Goal: Information Seeking & Learning: Learn about a topic

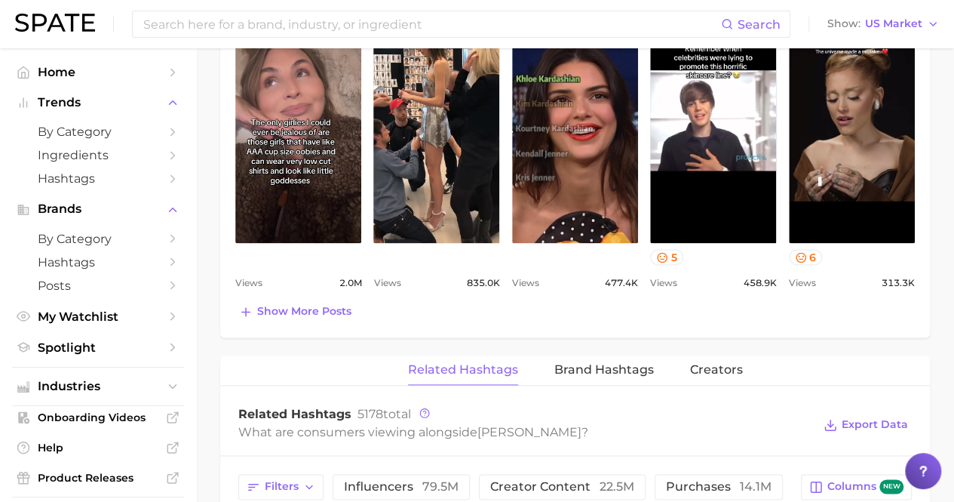
scroll to position [780, 0]
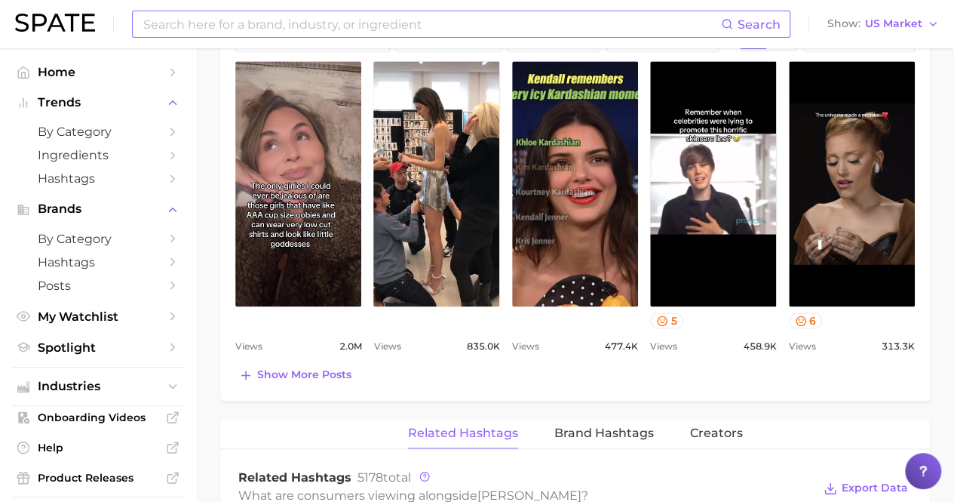
click at [374, 26] on input at bounding box center [431, 24] width 579 height 26
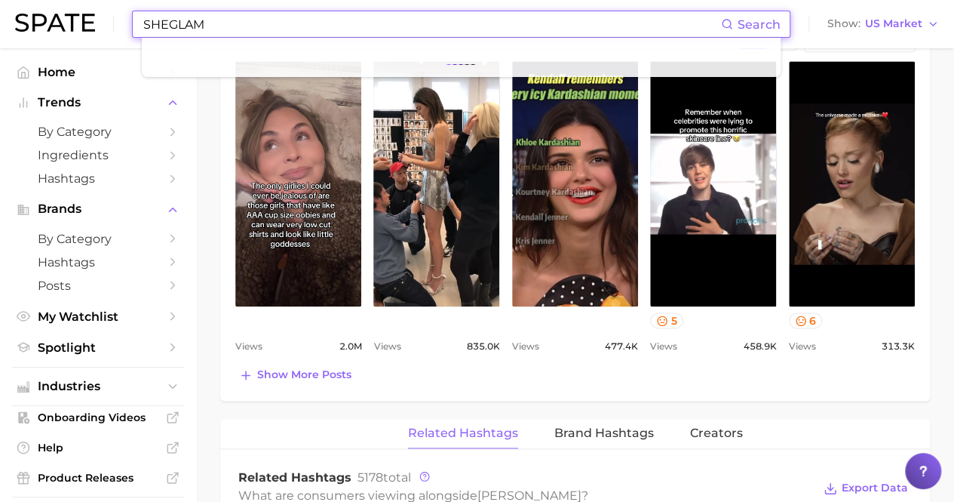
type input "SHEGLAM"
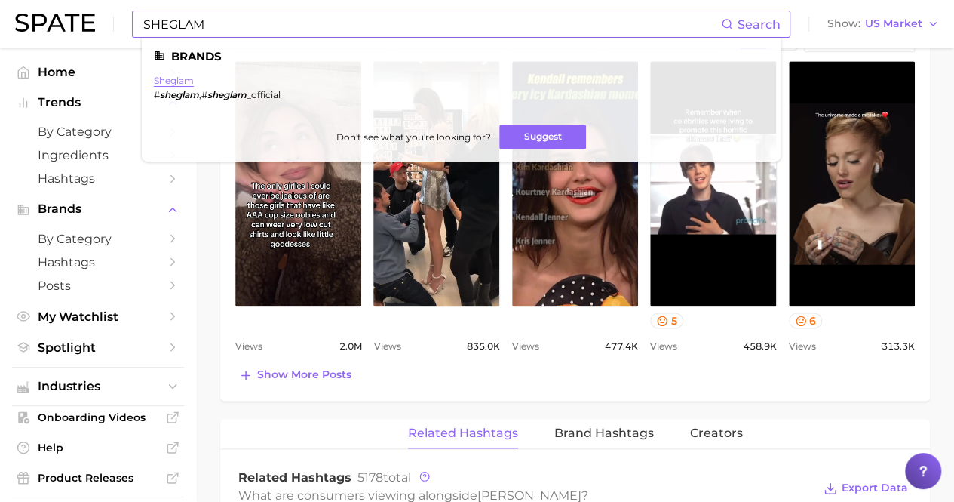
click at [178, 79] on link "sheglam" at bounding box center [174, 80] width 40 height 11
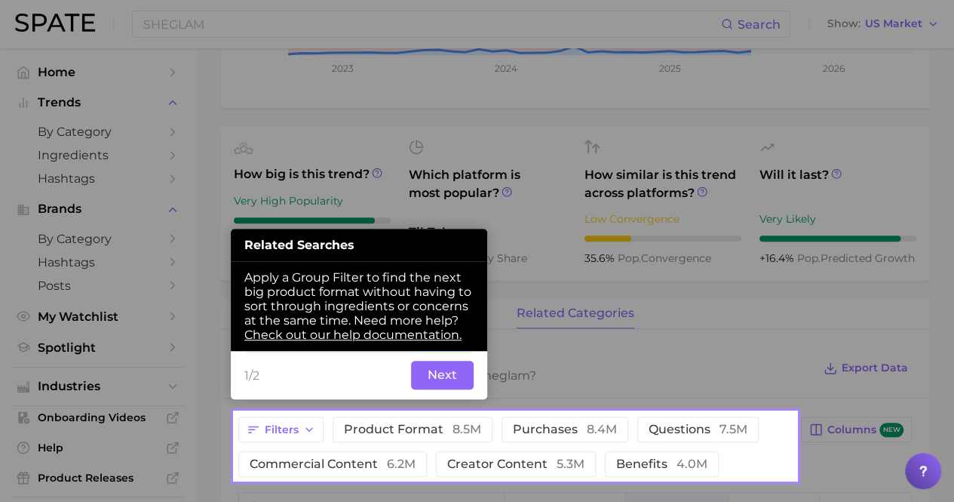
scroll to position [377, 0]
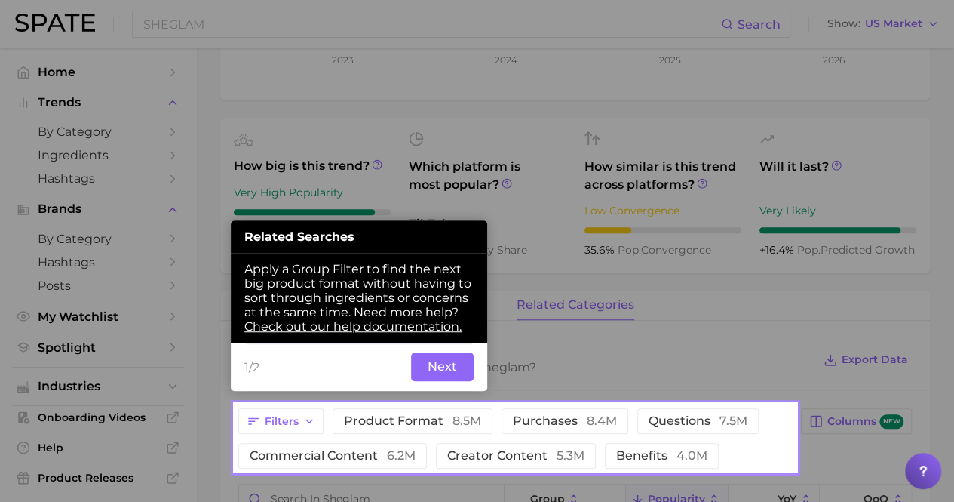
click at [457, 366] on button "Next" at bounding box center [442, 366] width 63 height 29
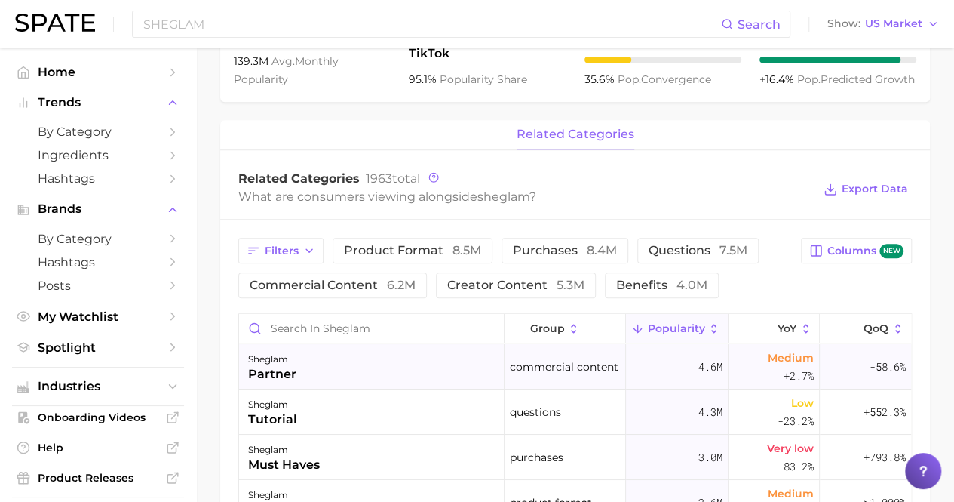
scroll to position [679, 0]
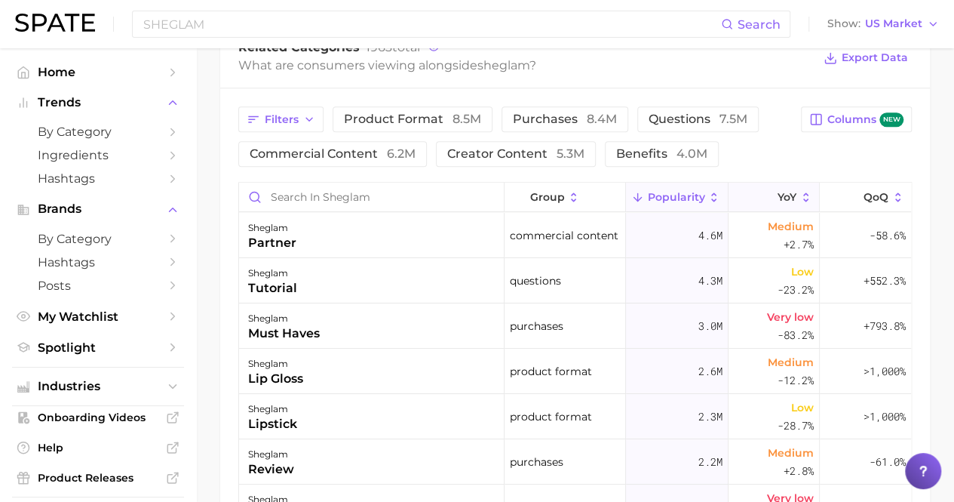
click at [778, 192] on span "YoY" at bounding box center [787, 197] width 19 height 12
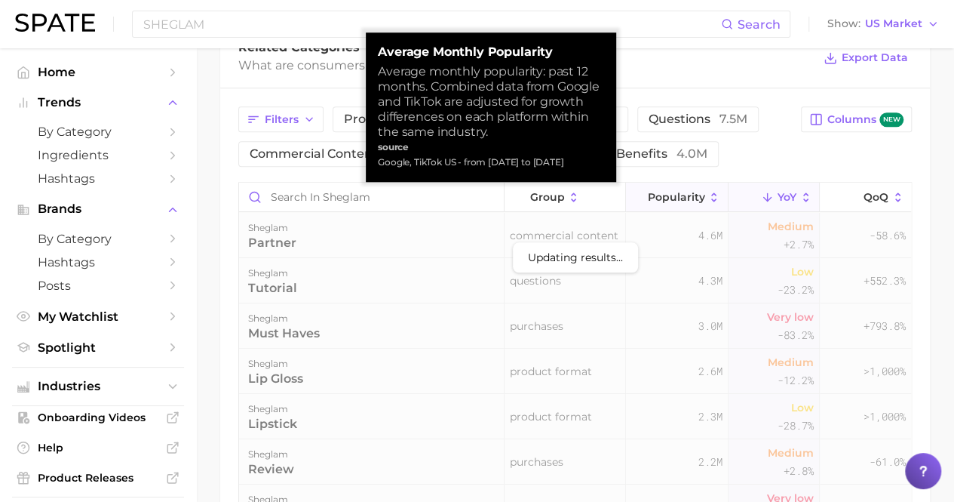
click at [686, 194] on span "Popularity" at bounding box center [675, 197] width 57 height 12
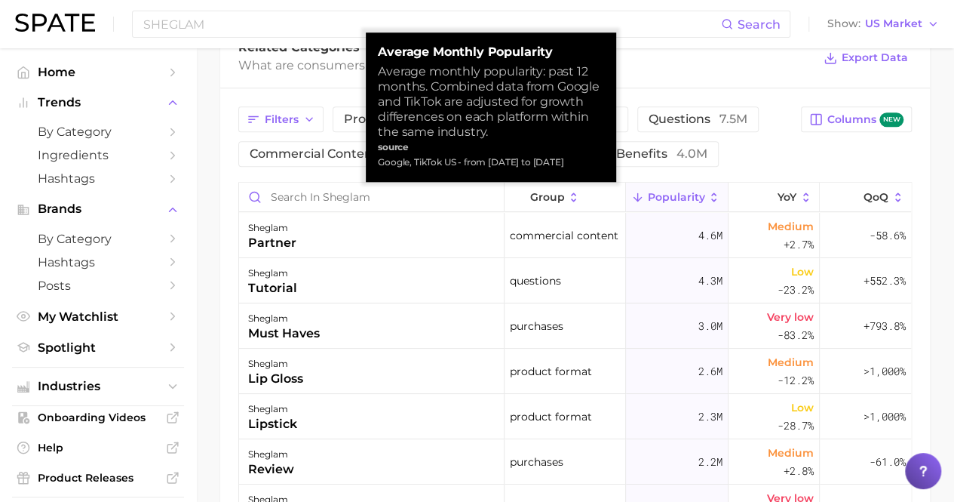
click at [697, 198] on button "Popularity" at bounding box center [677, 197] width 103 height 29
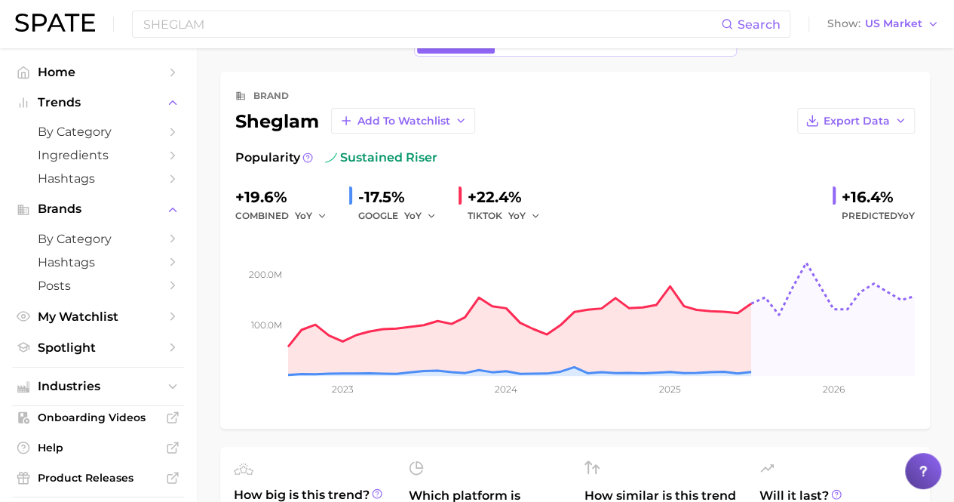
scroll to position [0, 0]
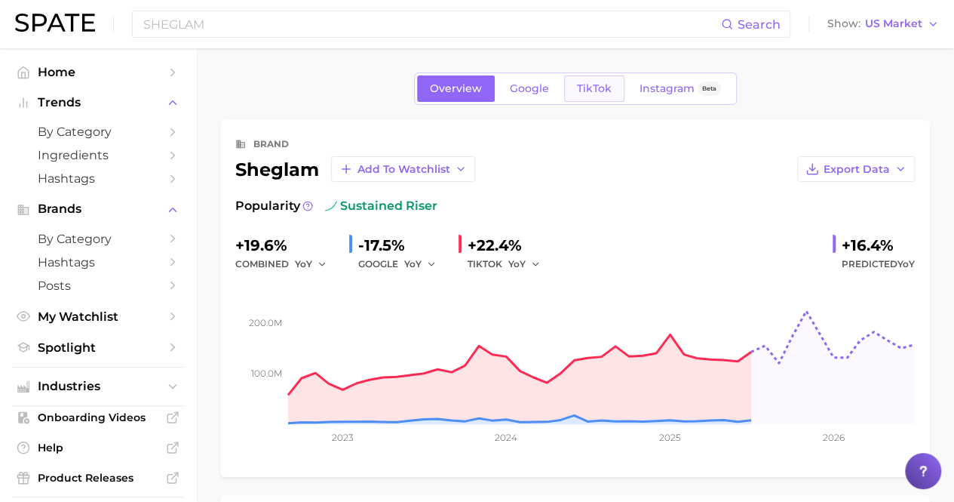
click at [585, 93] on span "TikTok" at bounding box center [594, 88] width 35 height 13
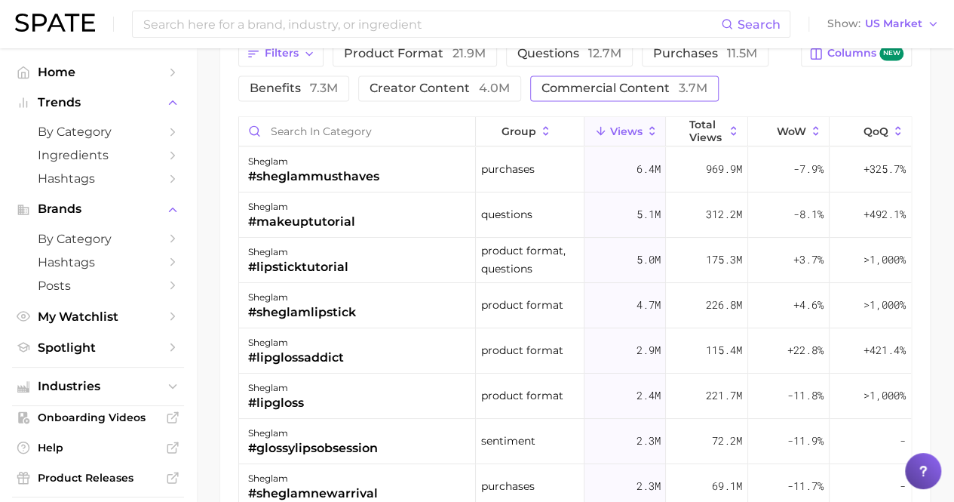
scroll to position [1131, 0]
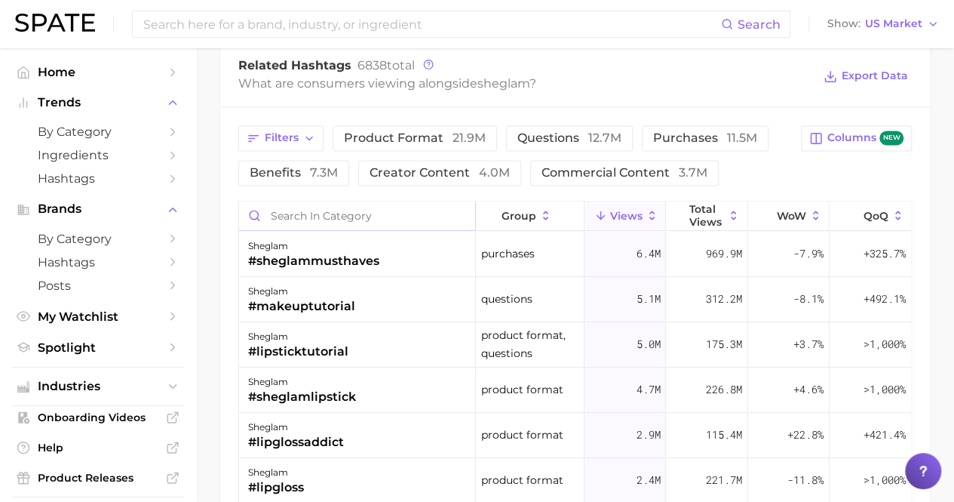
drag, startPoint x: 429, startPoint y: 203, endPoint x: 431, endPoint y: 212, distance: 9.3
click at [431, 212] on input "Search in category" at bounding box center [357, 215] width 236 height 29
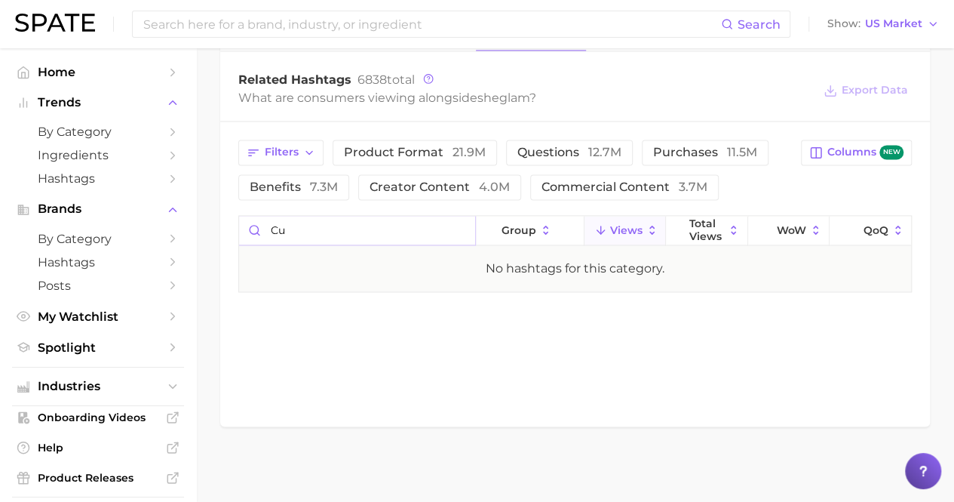
scroll to position [1113, 0]
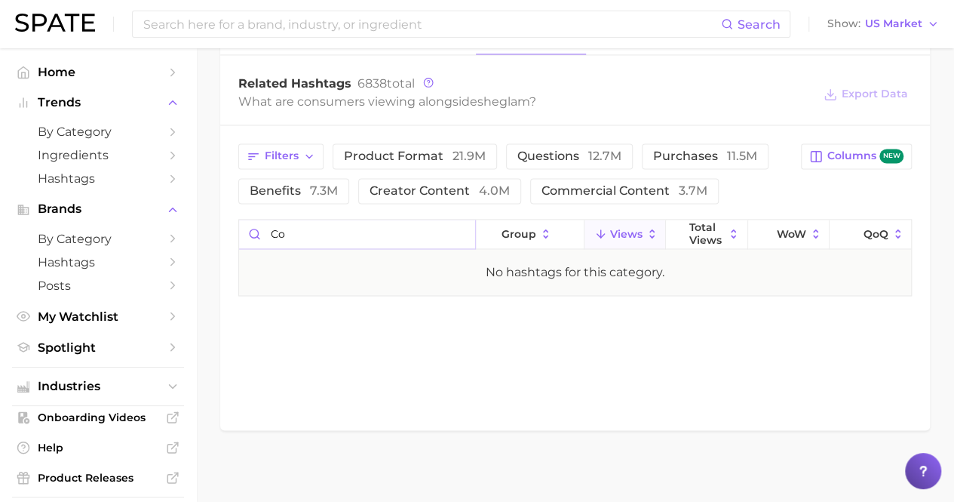
type input "C"
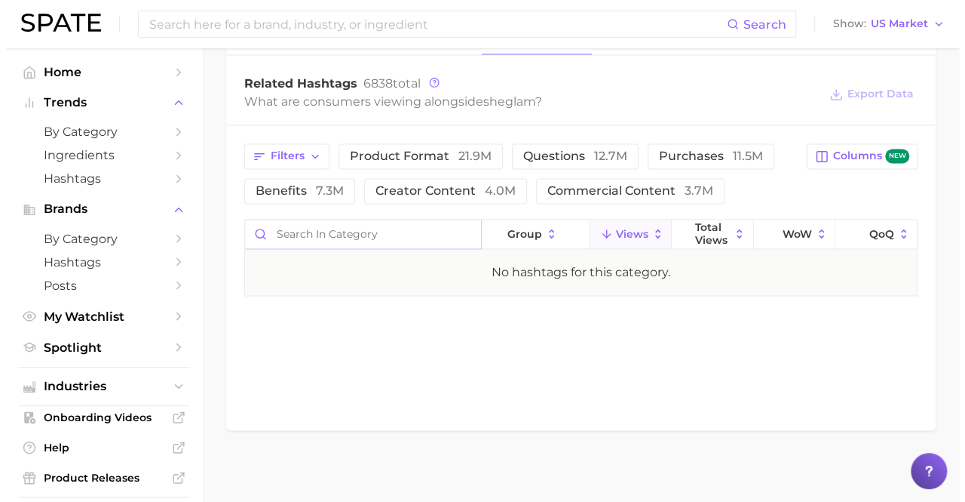
scroll to position [1131, 0]
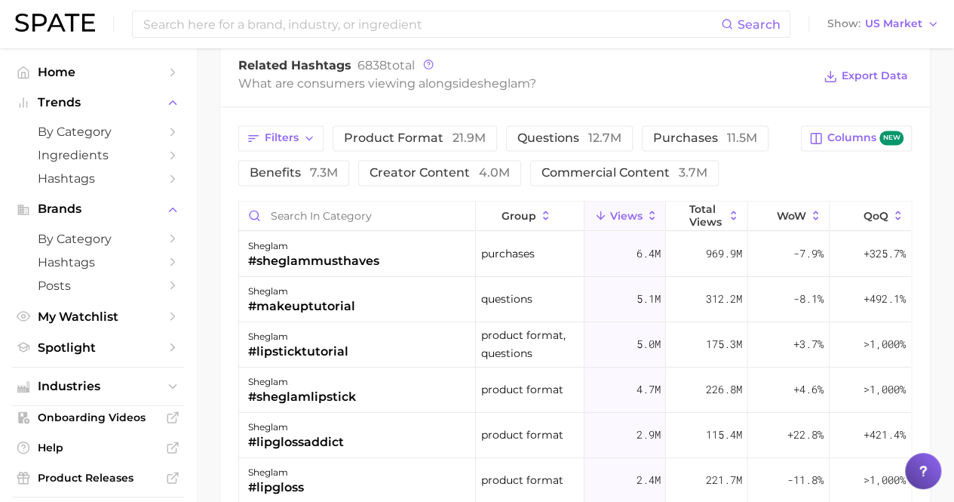
click at [513, 269] on div "purchases" at bounding box center [530, 254] width 109 height 45
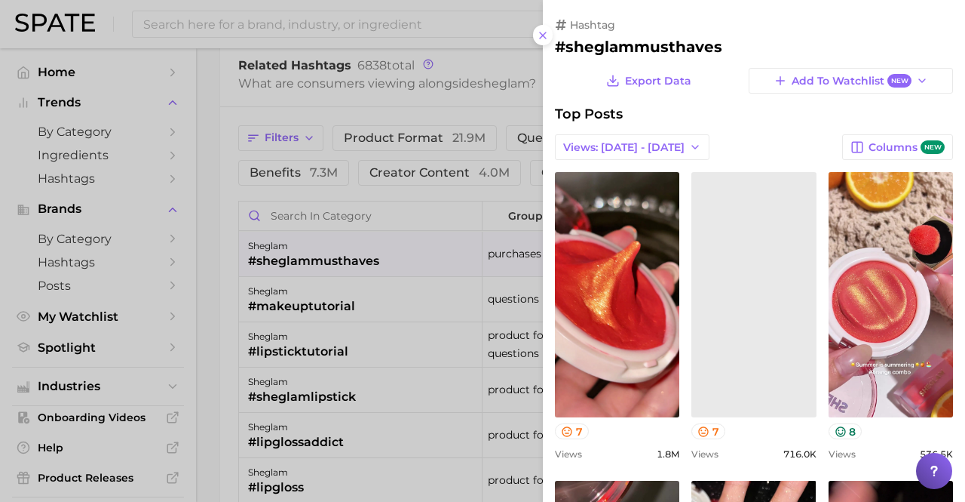
scroll to position [0, 0]
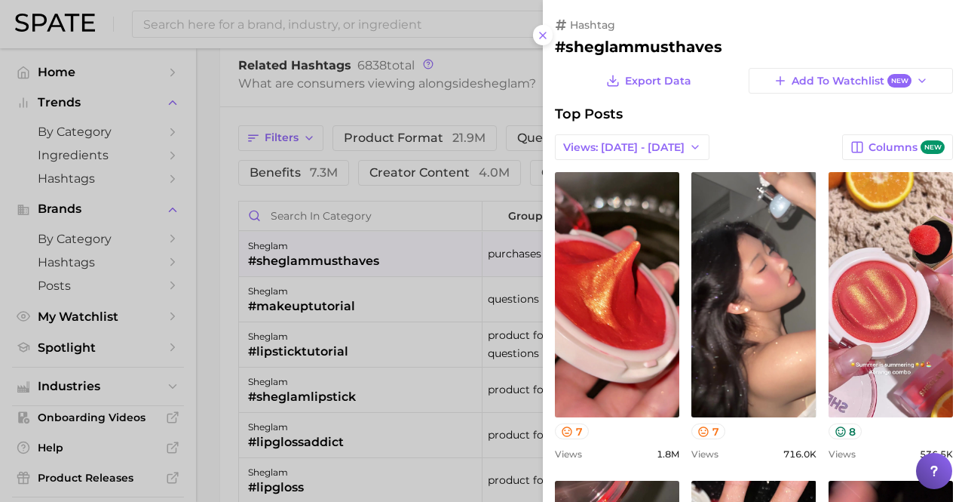
click at [908, 25] on div "hashtag" at bounding box center [754, 25] width 398 height 14
click at [543, 35] on icon at bounding box center [543, 35] width 12 height 12
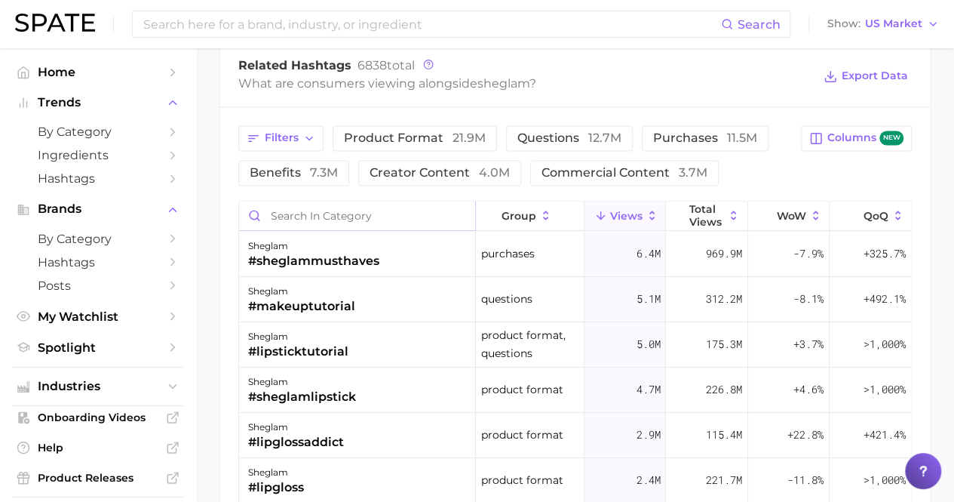
click at [422, 209] on input "Search in category" at bounding box center [357, 215] width 236 height 29
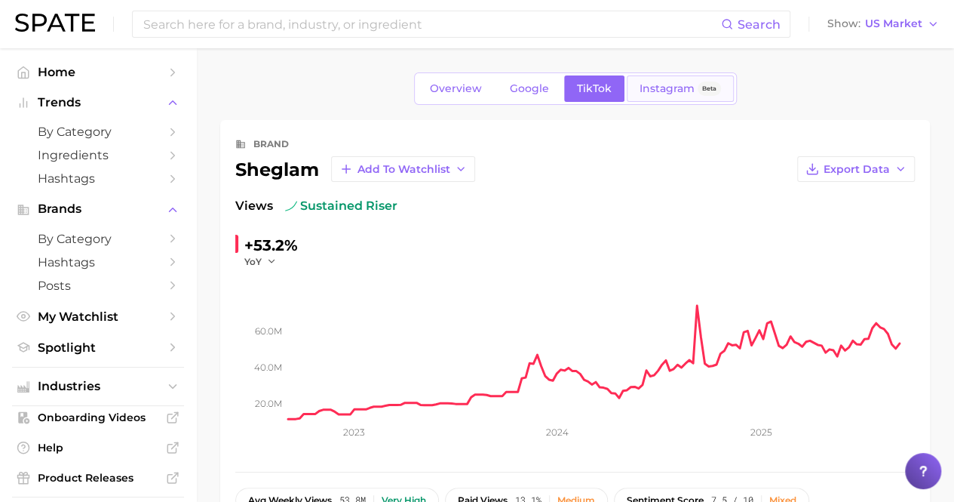
type input "foundat"
click at [673, 96] on link "Instagram Beta" at bounding box center [680, 88] width 107 height 26
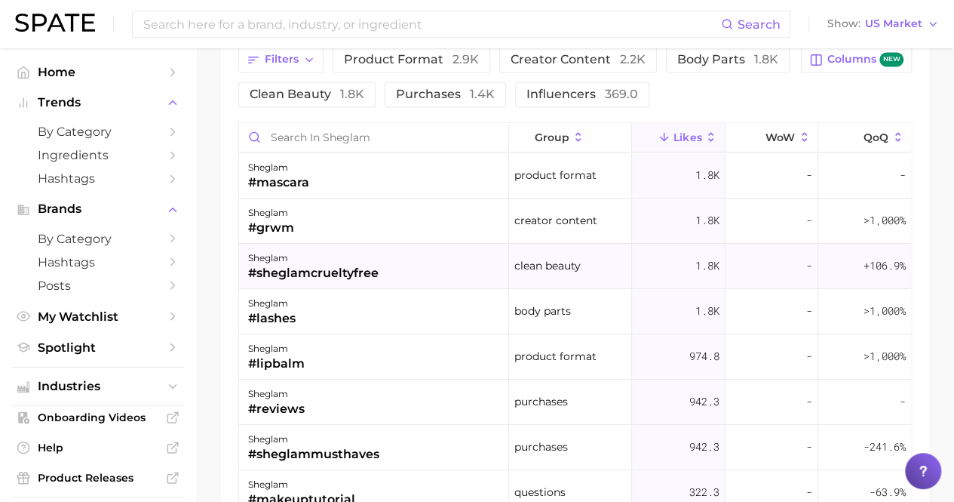
scroll to position [1207, 0]
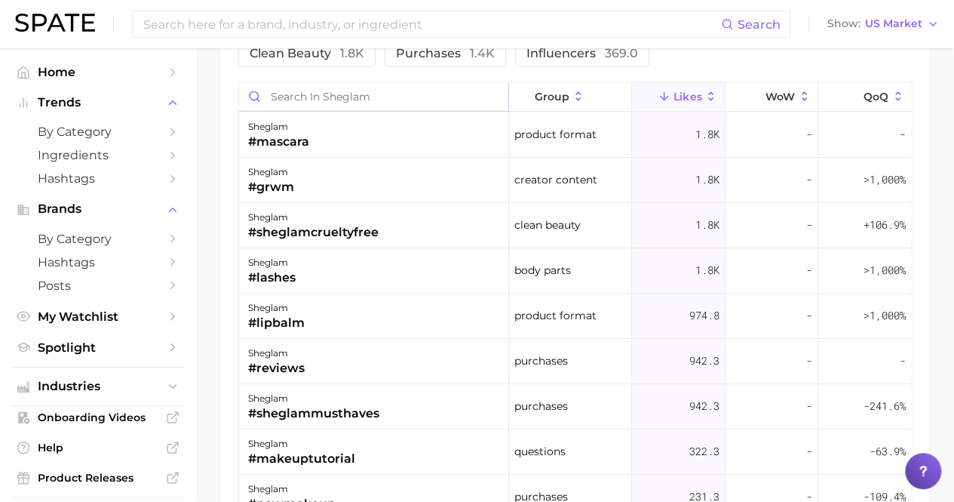
click at [388, 91] on input "Search in sheglam" at bounding box center [373, 96] width 269 height 29
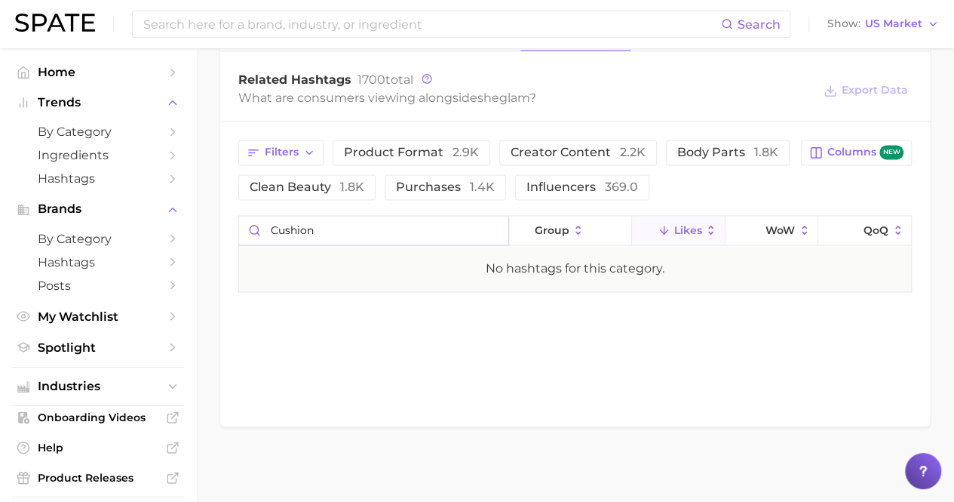
scroll to position [1070, 0]
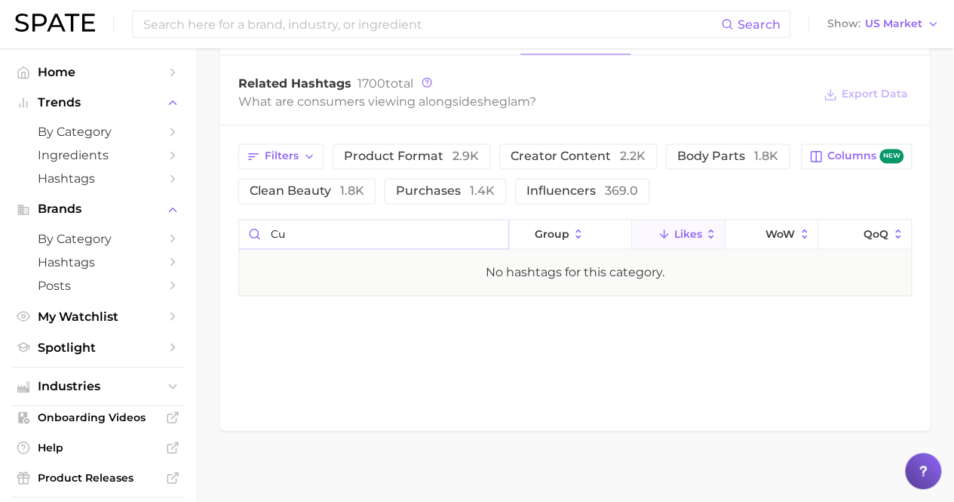
type input "c"
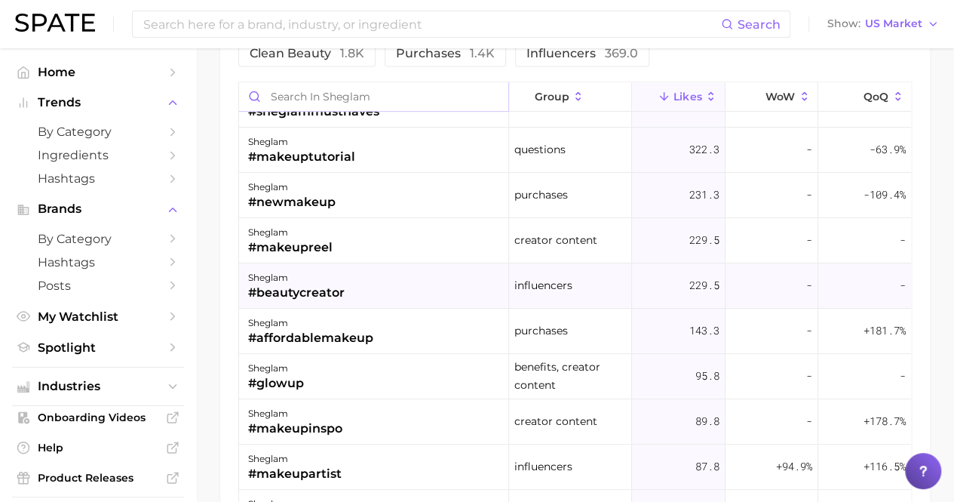
scroll to position [178, 0]
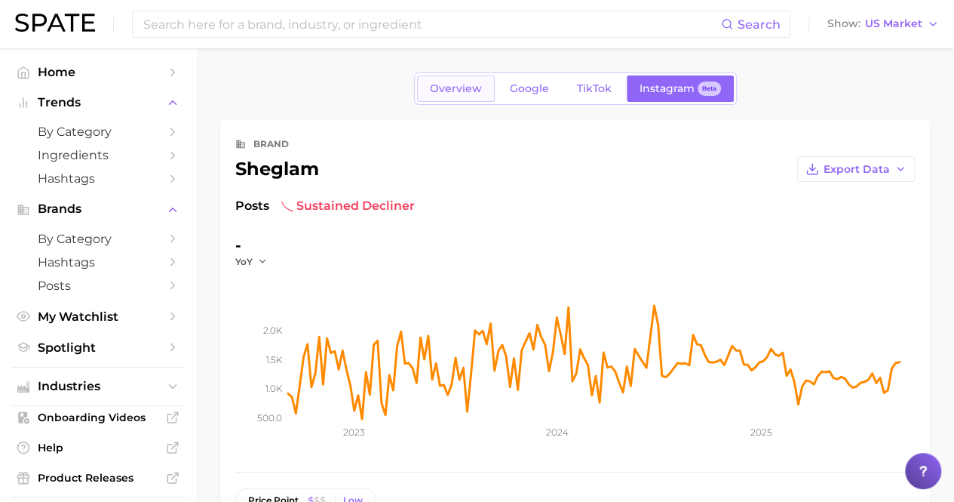
click at [489, 85] on link "Overview" at bounding box center [456, 88] width 78 height 26
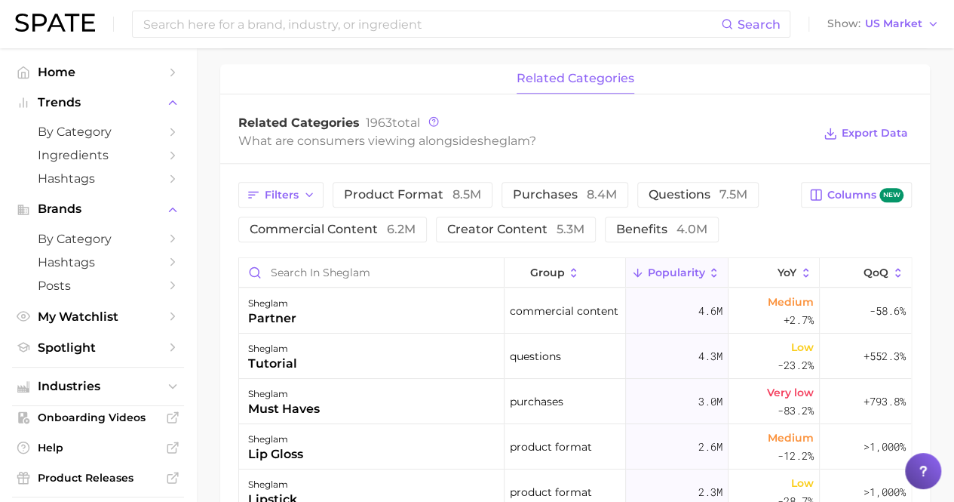
click at [678, 274] on span "Popularity" at bounding box center [675, 272] width 57 height 12
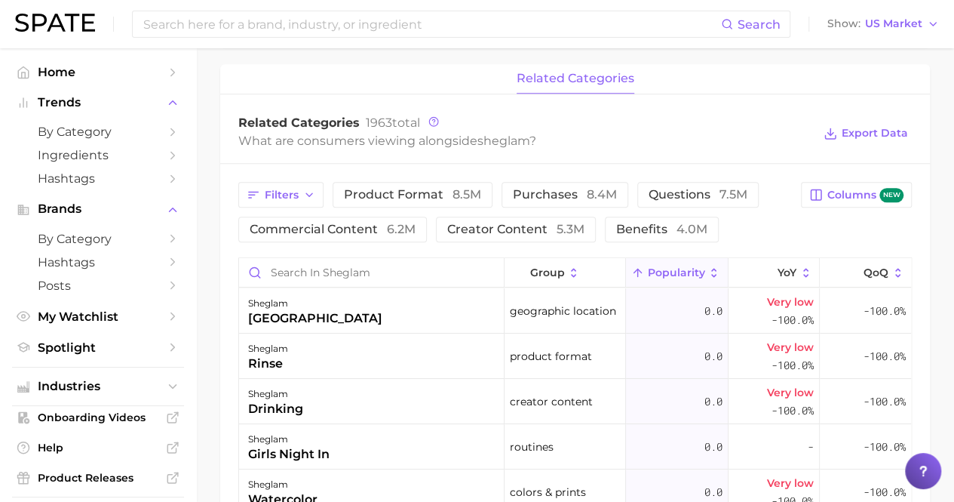
click at [674, 270] on span "Popularity" at bounding box center [675, 272] width 57 height 12
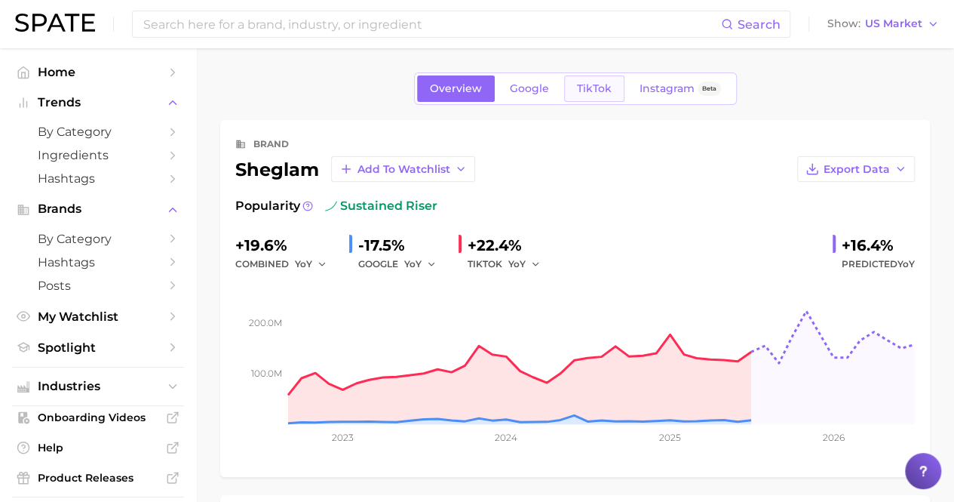
click at [588, 84] on span "TikTok" at bounding box center [594, 88] width 35 height 13
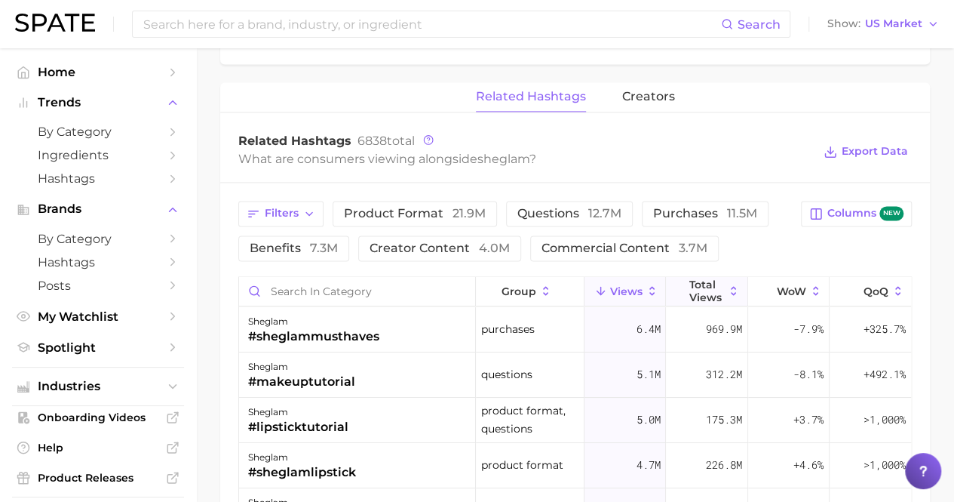
click at [673, 284] on icon at bounding box center [680, 291] width 14 height 14
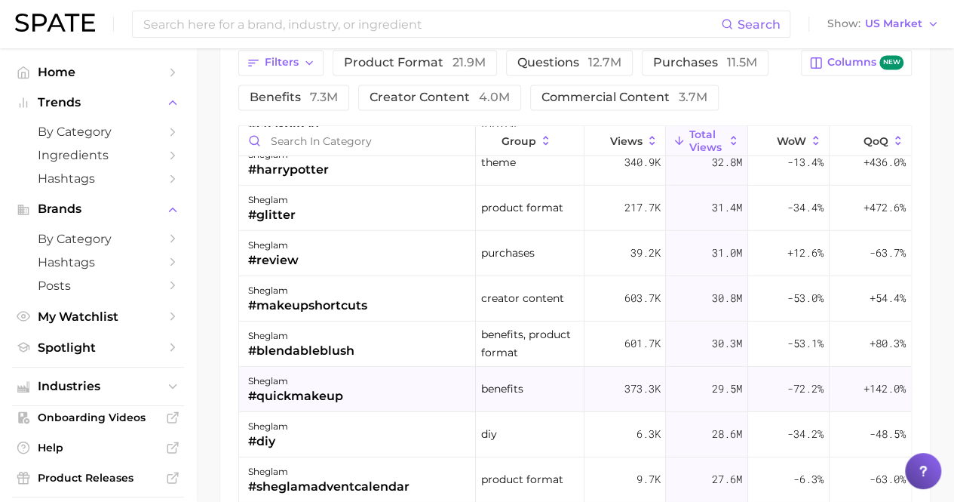
scroll to position [2187, 0]
